Goal: Information Seeking & Learning: Learn about a topic

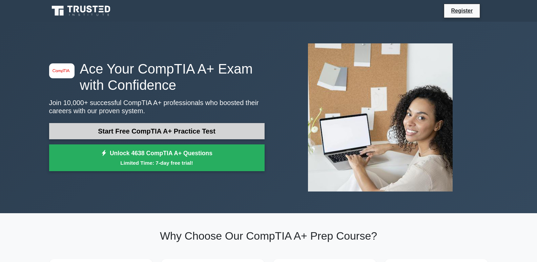
click at [106, 129] on link "Start Free CompTIA A+ Practice Test" at bounding box center [156, 131] width 215 height 16
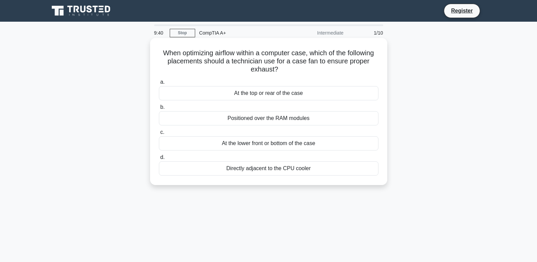
click at [255, 169] on div "Directly adjacent to the CPU cooler" at bounding box center [268, 168] width 219 height 14
click at [159, 159] on input "d. Directly adjacent to the CPU cooler" at bounding box center [159, 157] width 0 height 4
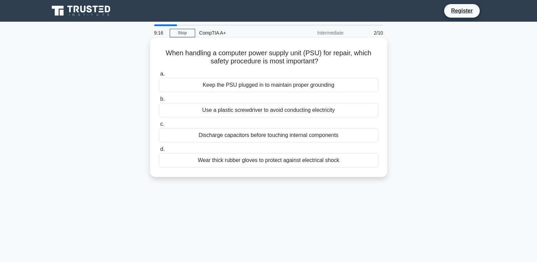
click at [333, 136] on div "Discharge capacitors before touching internal components" at bounding box center [268, 135] width 219 height 14
click at [159, 126] on input "c. Discharge capacitors before touching internal components" at bounding box center [159, 124] width 0 height 4
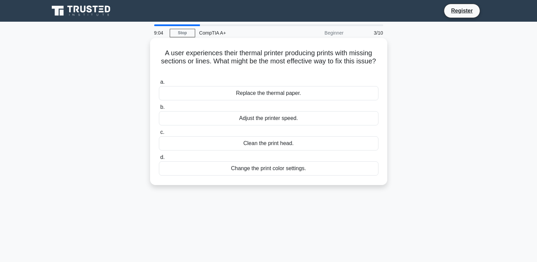
click at [276, 145] on div "Clean the print head." at bounding box center [268, 143] width 219 height 14
click at [159, 134] on input "c. Clean the print head." at bounding box center [159, 132] width 0 height 4
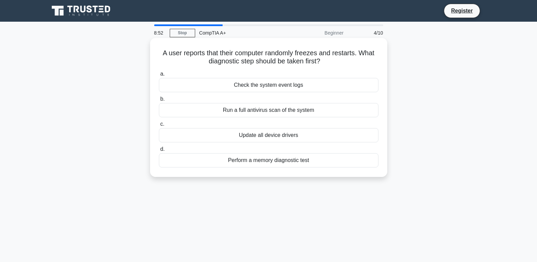
click at [297, 82] on div "Check the system event logs" at bounding box center [268, 85] width 219 height 14
click at [159, 76] on input "a. Check the system event logs" at bounding box center [159, 74] width 0 height 4
click at [303, 135] on div "Insufficient GPU performance" at bounding box center [268, 135] width 219 height 14
click at [159, 126] on input "c. Insufficient GPU performance" at bounding box center [159, 124] width 0 height 4
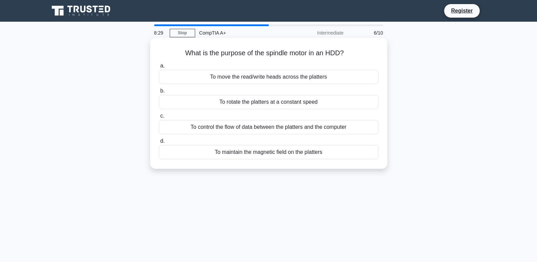
click at [326, 78] on div "To move the read/write heads across the platters" at bounding box center [268, 77] width 219 height 14
click at [159, 68] on input "a. To move the read/write heads across the platters" at bounding box center [159, 66] width 0 height 4
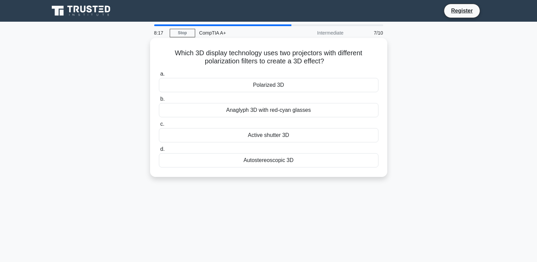
click at [278, 85] on div "Polarized 3D" at bounding box center [268, 85] width 219 height 14
click at [159, 76] on input "a. Polarized 3D" at bounding box center [159, 74] width 0 height 4
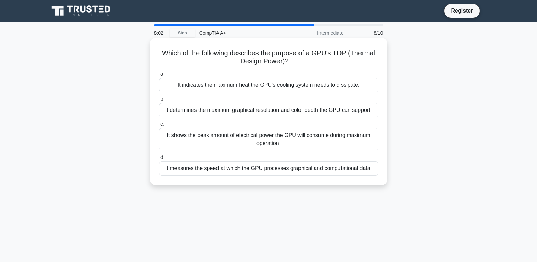
click at [314, 87] on div "It indicates the maximum heat the GPU's cooling system needs to dissipate." at bounding box center [268, 85] width 219 height 14
click at [159, 76] on input "a. It indicates the maximum heat the GPU's cooling system needs to dissipate." at bounding box center [159, 74] width 0 height 4
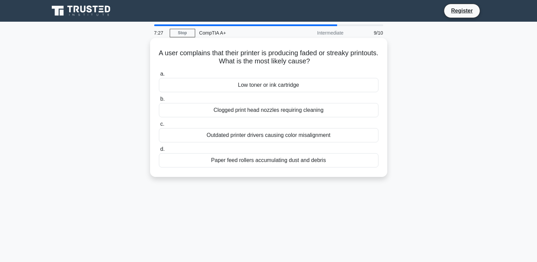
click at [326, 87] on div "Low toner or ink cartridge" at bounding box center [268, 85] width 219 height 14
click at [159, 76] on input "a. Low toner or ink cartridge" at bounding box center [159, 74] width 0 height 4
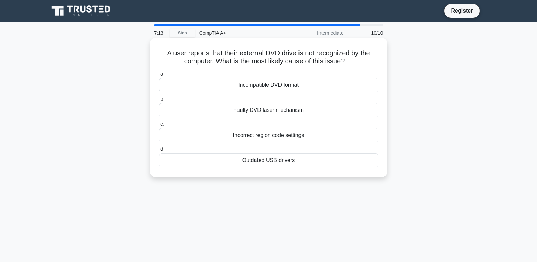
click at [293, 162] on div "Outdated USB drivers" at bounding box center [268, 160] width 219 height 14
click at [159, 151] on input "d. Outdated USB drivers" at bounding box center [159, 149] width 0 height 4
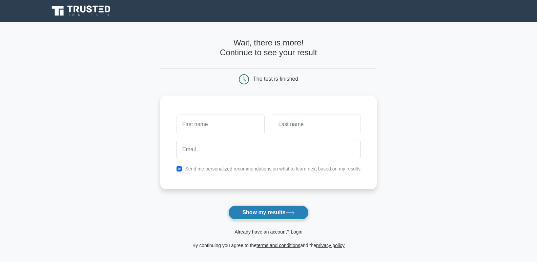
click at [288, 212] on icon at bounding box center [289, 213] width 9 height 4
